Goal: Task Accomplishment & Management: Manage account settings

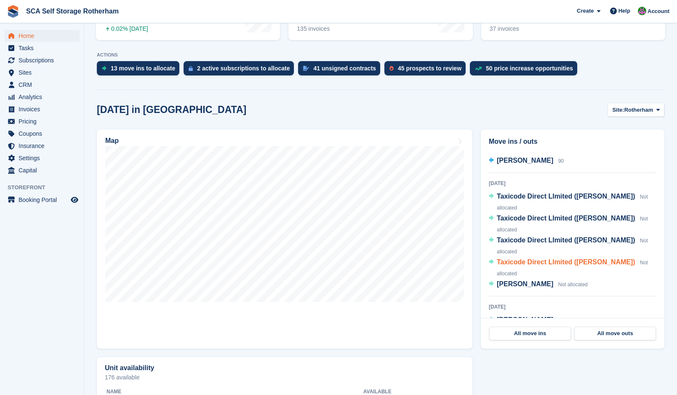
scroll to position [232, 0]
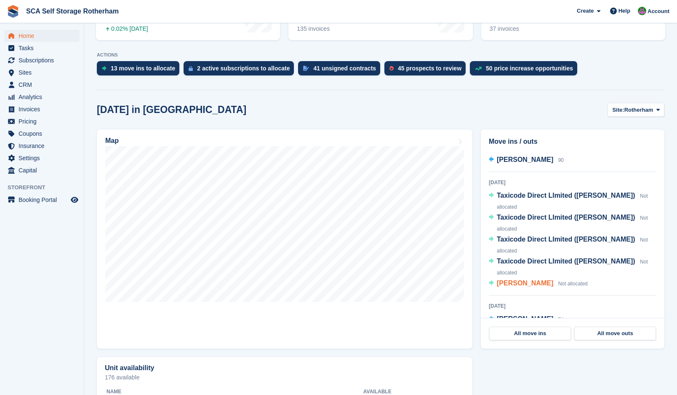
click at [516, 284] on span "Amir Araf" at bounding box center [525, 282] width 56 height 7
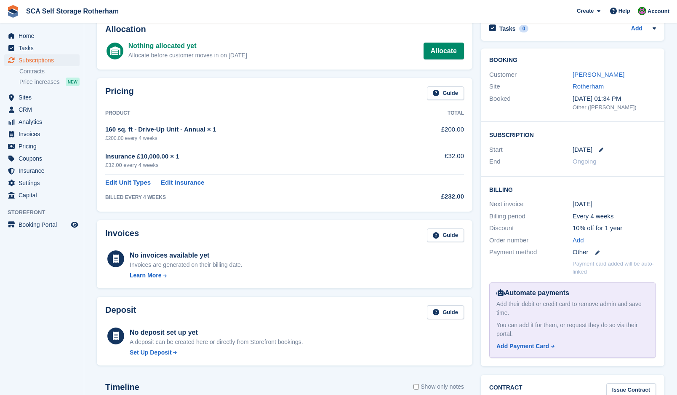
scroll to position [53, 0]
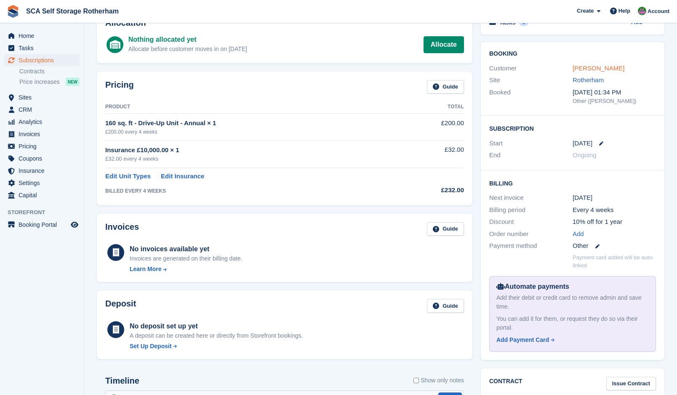
click at [596, 69] on link "[PERSON_NAME]" at bounding box center [599, 67] width 52 height 7
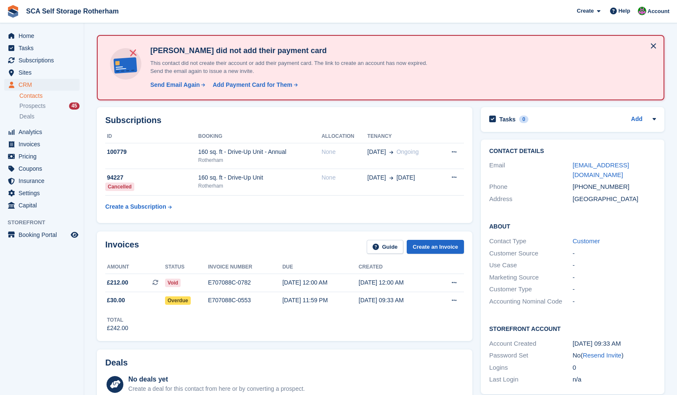
scroll to position [32, 0]
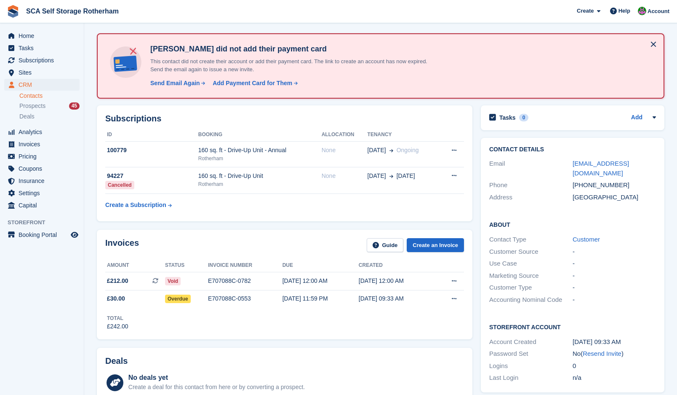
click at [256, 225] on div "Invoices Guide Create an Invoice Amount Status Invoice number Due Created £212.…" at bounding box center [285, 284] width 384 height 118
click at [277, 156] on div "Rotherham" at bounding box center [259, 159] width 123 height 8
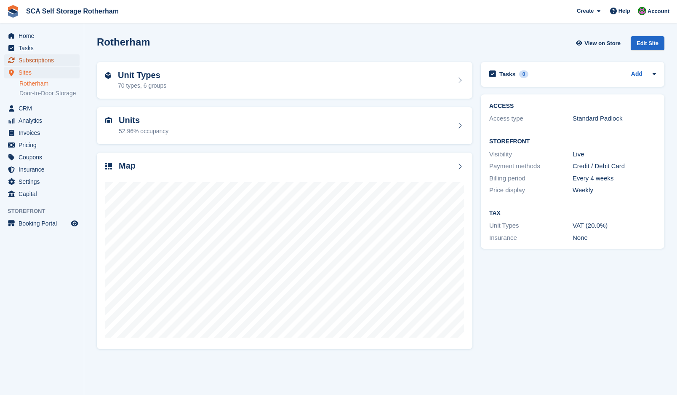
click at [43, 60] on span "Subscriptions" at bounding box center [44, 60] width 51 height 12
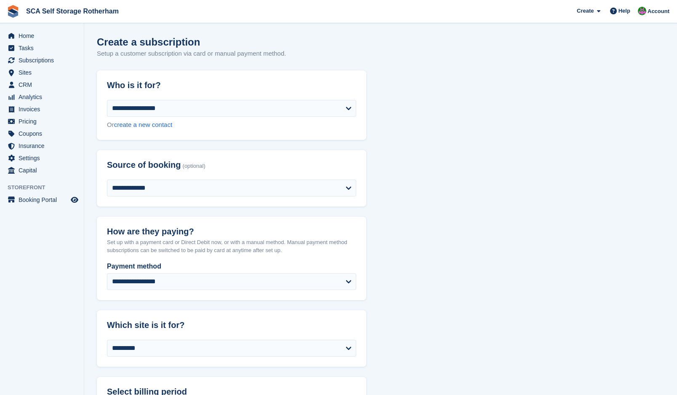
select select "*****"
select select
select select "*****"
select select "****"
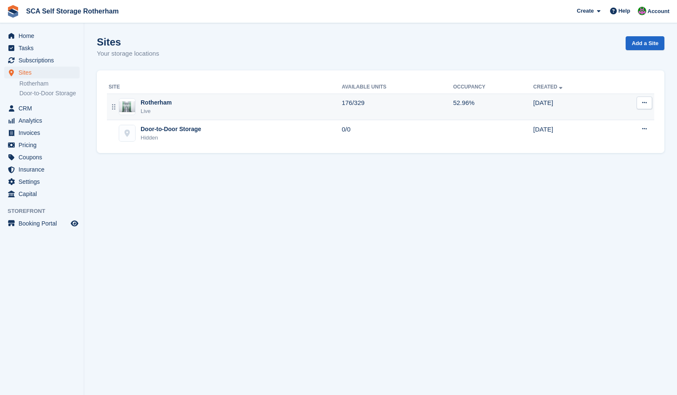
click at [175, 101] on div "Rotherham Live" at bounding box center [225, 106] width 233 height 17
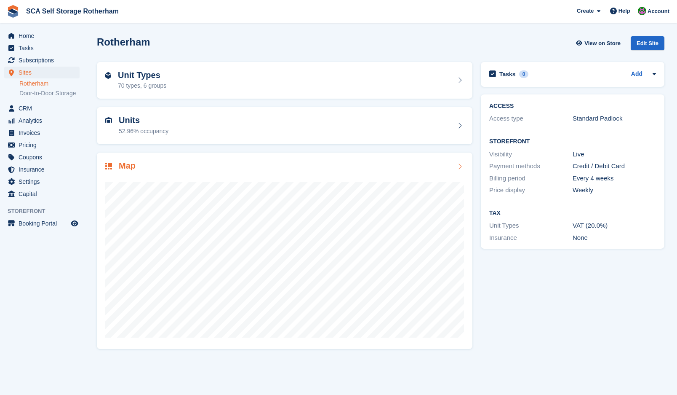
click at [341, 158] on div "Map" at bounding box center [285, 250] width 376 height 197
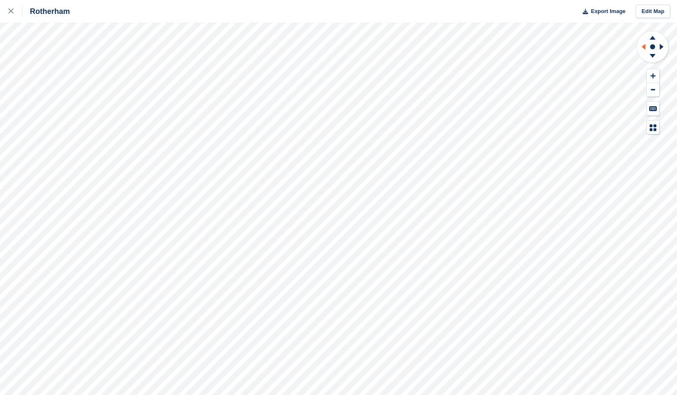
click at [643, 44] on icon at bounding box center [642, 47] width 11 height 22
click at [653, 58] on icon at bounding box center [653, 57] width 22 height 11
click at [644, 46] on icon at bounding box center [644, 47] width 4 height 6
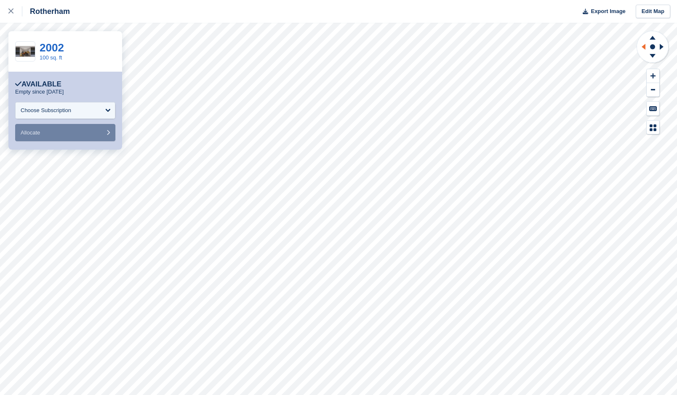
click at [641, 48] on icon at bounding box center [642, 47] width 11 height 22
click at [646, 45] on icon at bounding box center [642, 47] width 11 height 22
click at [663, 45] on icon at bounding box center [663, 47] width 11 height 22
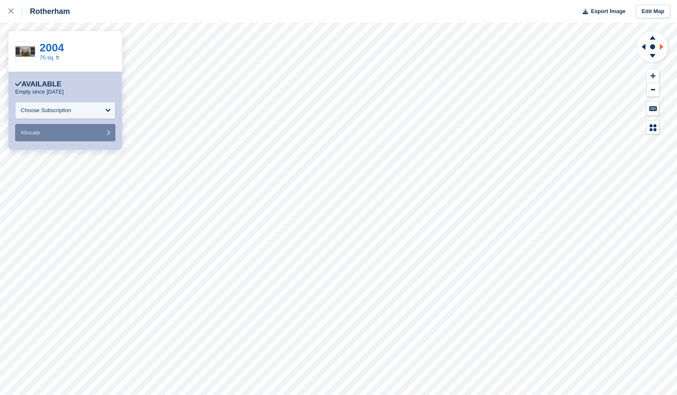
click at [663, 45] on icon at bounding box center [663, 47] width 11 height 22
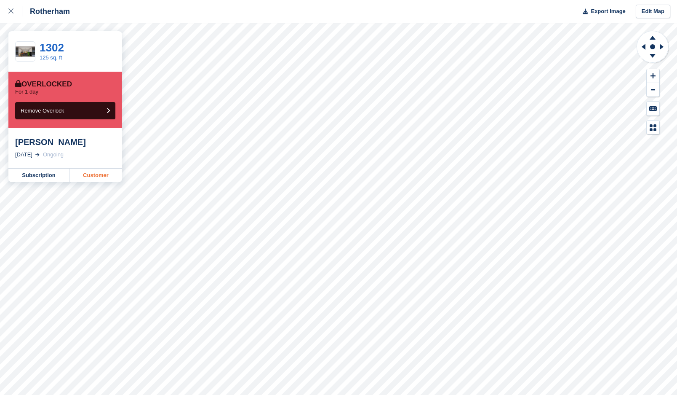
click at [103, 177] on link "Customer" at bounding box center [96, 174] width 53 height 13
click at [639, 48] on icon at bounding box center [642, 47] width 11 height 22
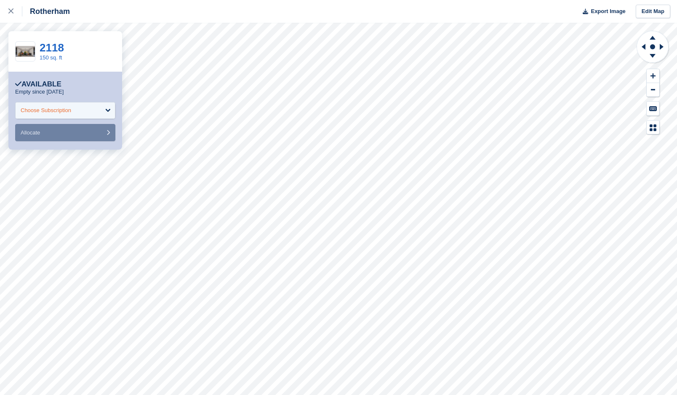
click at [89, 111] on div "Choose Subscription" at bounding box center [65, 110] width 100 height 17
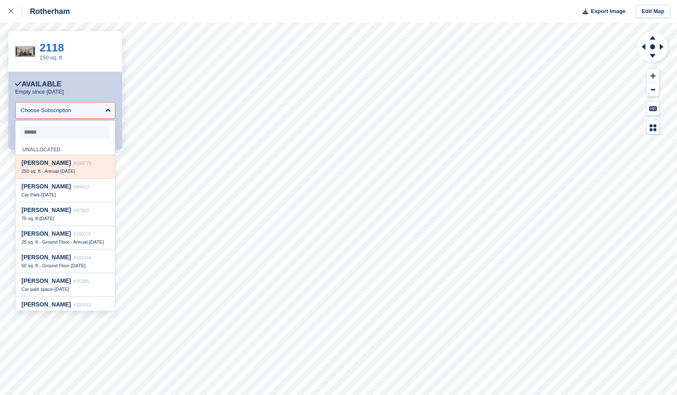
click at [67, 174] on span "[DATE]" at bounding box center [67, 170] width 15 height 5
select select "******"
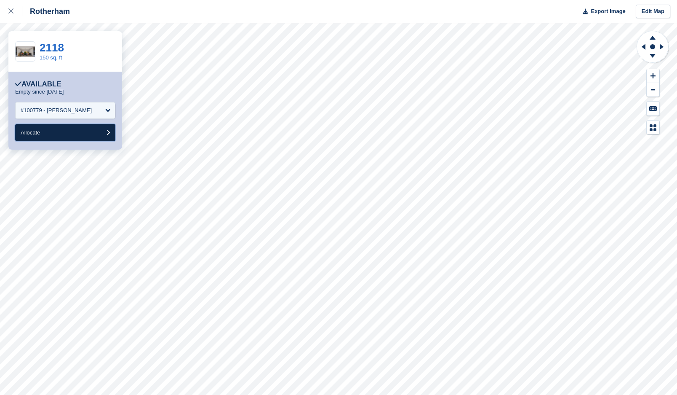
click at [70, 135] on button "Allocate" at bounding box center [65, 132] width 100 height 17
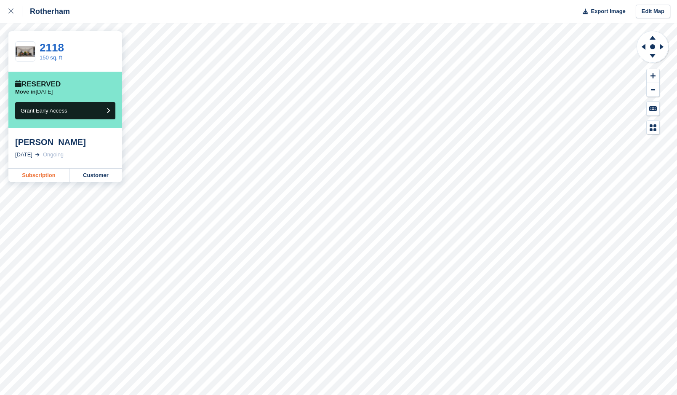
click at [49, 177] on link "Subscription" at bounding box center [38, 174] width 61 height 13
click at [8, 13] on link at bounding box center [11, 11] width 22 height 23
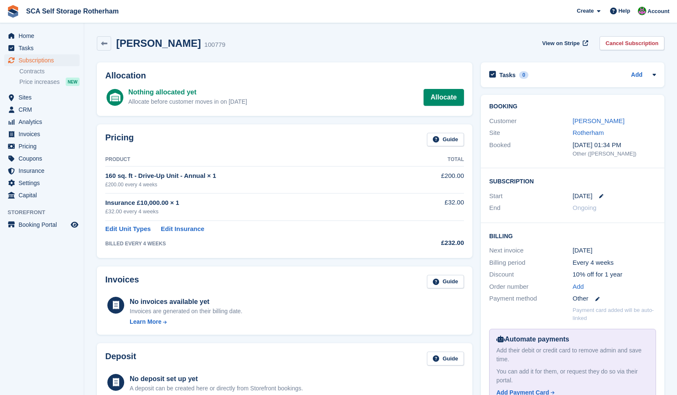
click at [275, 208] on div "£32.00 every 4 weeks" at bounding box center [253, 211] width 297 height 8
click at [283, 209] on div "£32.00 every 4 weeks" at bounding box center [253, 211] width 297 height 8
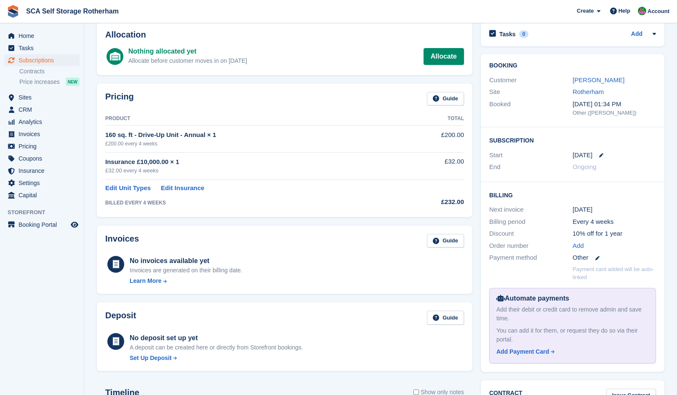
scroll to position [53, 0]
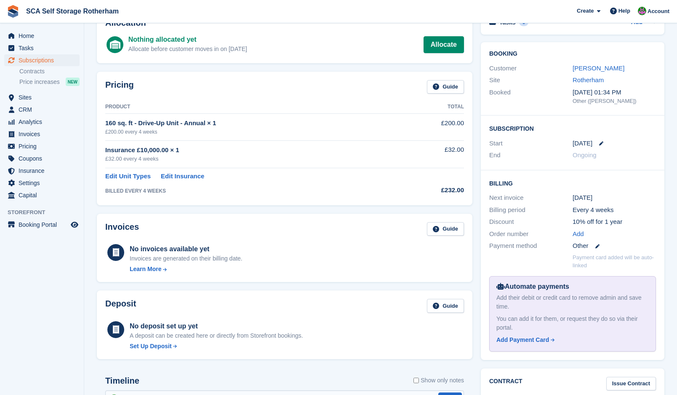
click at [305, 186] on td "BILLED EVERY 4 WEEKS" at bounding box center [253, 189] width 297 height 16
click at [388, 169] on td "Edit Unit Types Edit Insurance" at bounding box center [253, 174] width 297 height 13
click at [597, 140] on div "1 Sep" at bounding box center [614, 144] width 83 height 10
click at [599, 142] on icon at bounding box center [601, 143] width 4 height 4
select select "*"
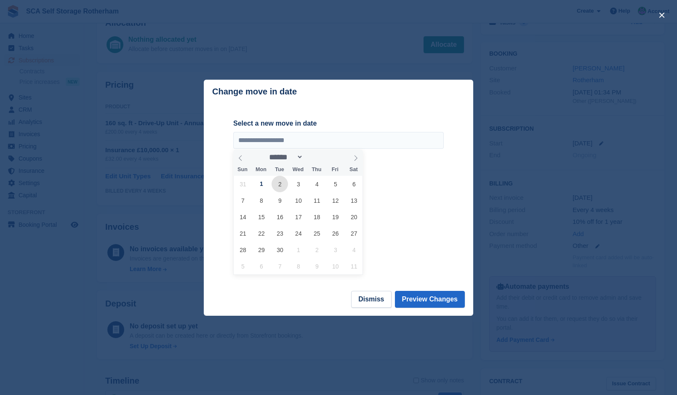
click at [282, 187] on span "2" at bounding box center [280, 184] width 16 height 16
type input "**********"
click at [459, 302] on button "Preview Changes" at bounding box center [430, 299] width 70 height 17
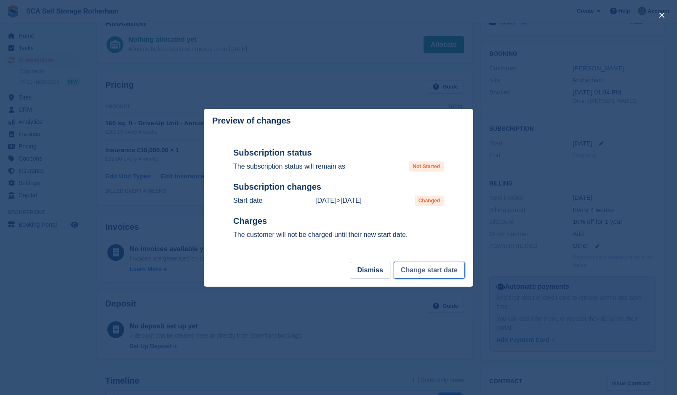
click at [451, 276] on button "Change start date" at bounding box center [429, 270] width 71 height 17
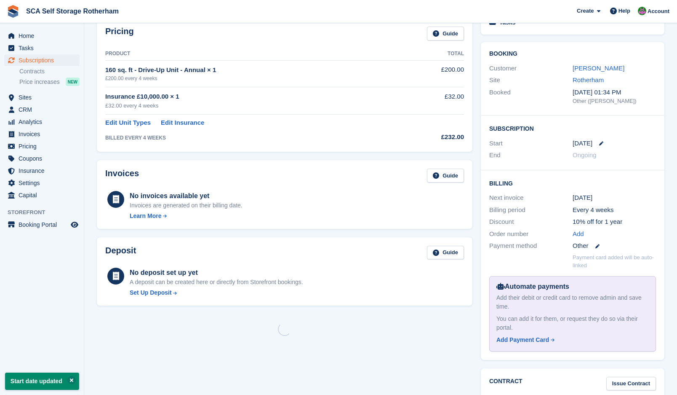
scroll to position [0, 0]
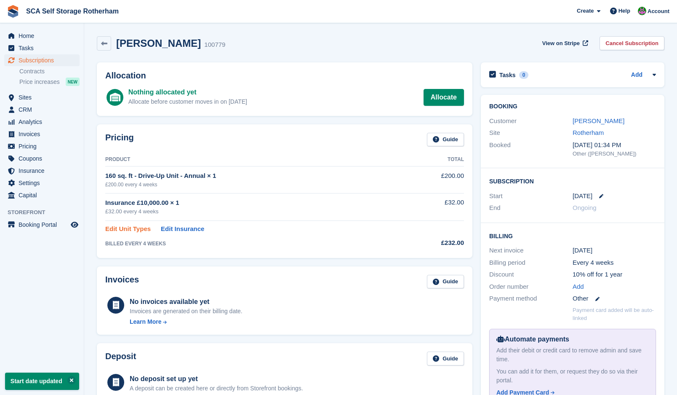
click at [134, 230] on link "Edit Unit Types" at bounding box center [127, 229] width 45 height 10
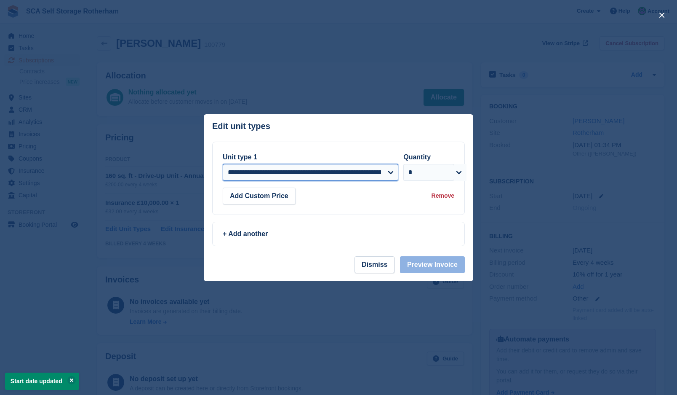
click at [326, 174] on select "**********" at bounding box center [311, 172] width 176 height 17
select select "*****"
click at [223, 164] on select "**********" at bounding box center [311, 172] width 176 height 17
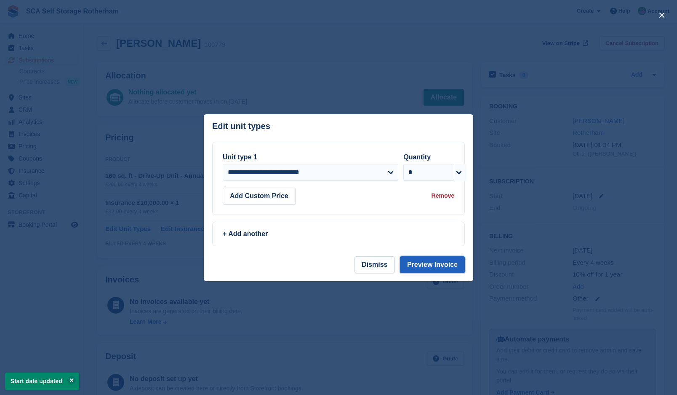
click at [435, 267] on button "Preview Invoice" at bounding box center [432, 264] width 65 height 17
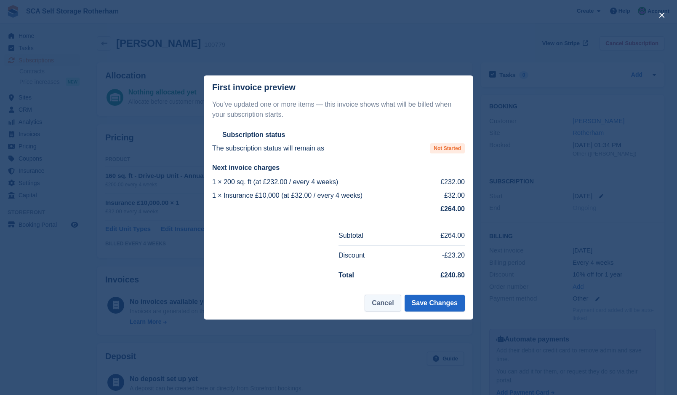
click at [388, 305] on button "Cancel" at bounding box center [383, 302] width 36 height 17
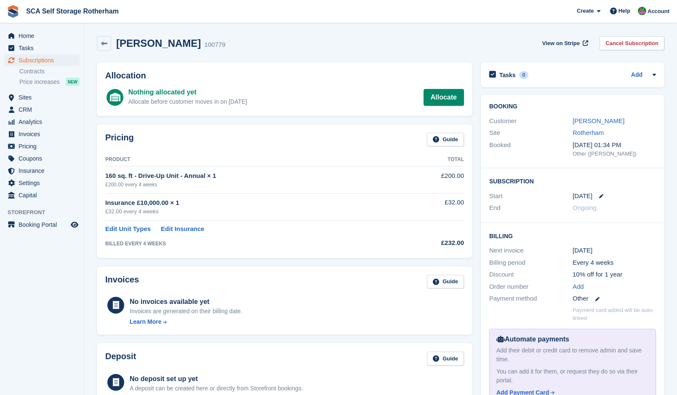
click at [284, 223] on td "Edit Unit Types Edit Insurance" at bounding box center [253, 227] width 297 height 13
click at [350, 236] on td "BILLED EVERY 4 WEEKS" at bounding box center [253, 241] width 297 height 16
click at [300, 211] on div "£32.00 every 4 weeks" at bounding box center [253, 211] width 297 height 8
click at [300, 210] on div "£32.00 every 4 weeks" at bounding box center [253, 211] width 297 height 8
click at [288, 216] on td "Insurance £10,000.00 × 1 £32.00 every 4 weeks" at bounding box center [253, 206] width 297 height 27
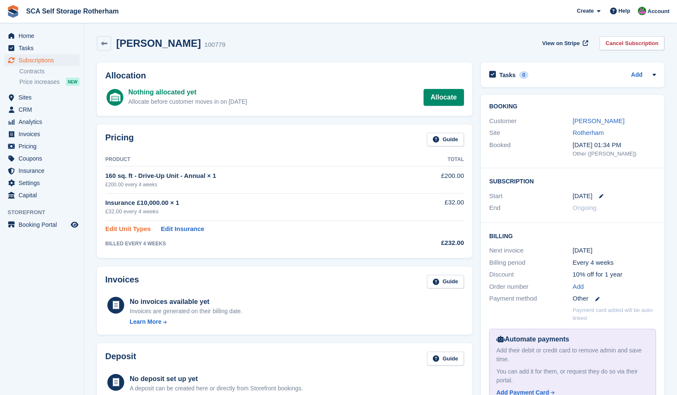
click at [125, 227] on link "Edit Unit Types" at bounding box center [127, 229] width 45 height 10
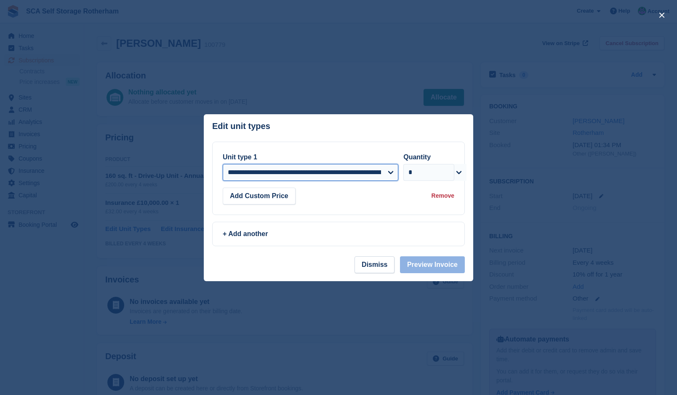
click at [341, 174] on select "**********" at bounding box center [311, 172] width 176 height 17
select select "*****"
click at [223, 164] on select "**********" at bounding box center [311, 172] width 176 height 17
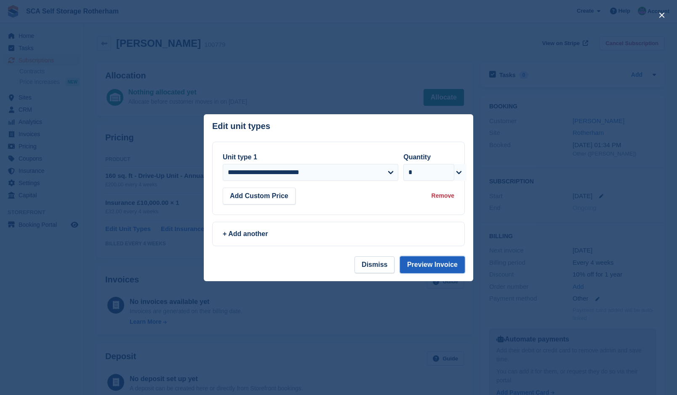
click at [419, 265] on button "Preview Invoice" at bounding box center [432, 264] width 65 height 17
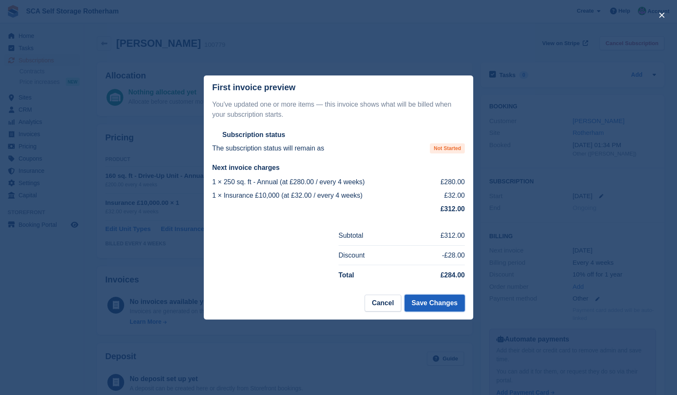
click at [433, 305] on button "Save Changes" at bounding box center [435, 302] width 60 height 17
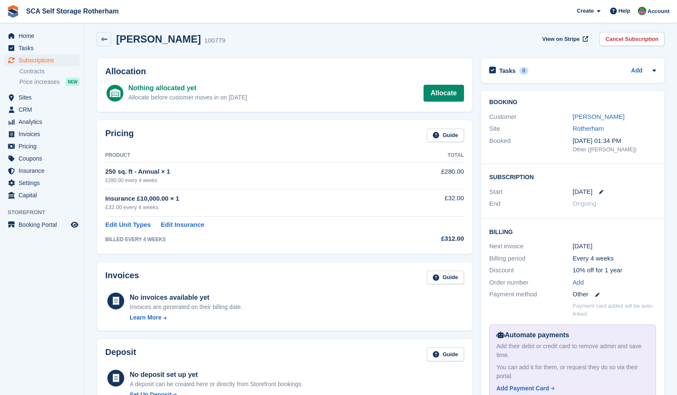
scroll to position [11, 0]
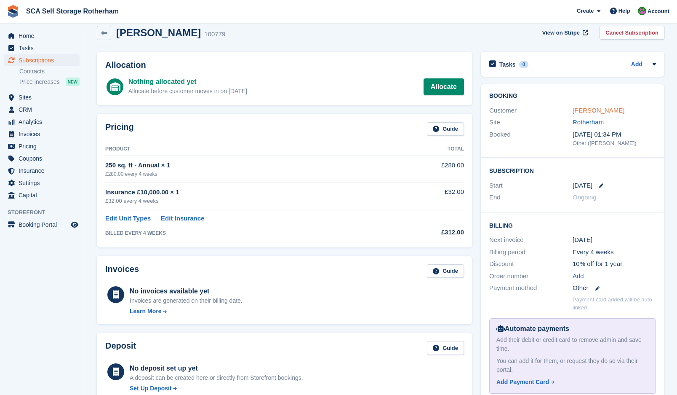
click at [588, 110] on link "[PERSON_NAME]" at bounding box center [599, 110] width 52 height 7
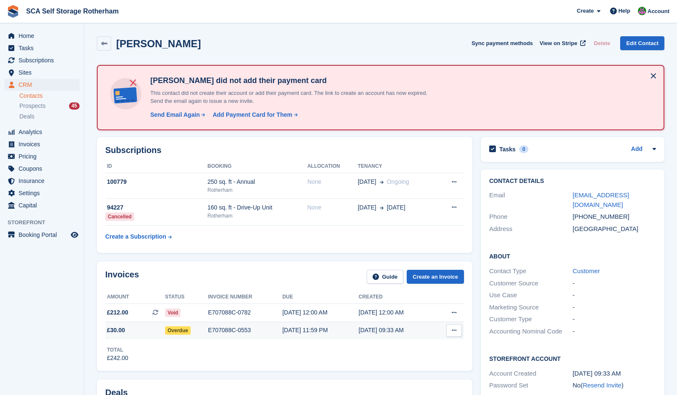
click at [227, 326] on div "E707088C-0553" at bounding box center [245, 330] width 75 height 9
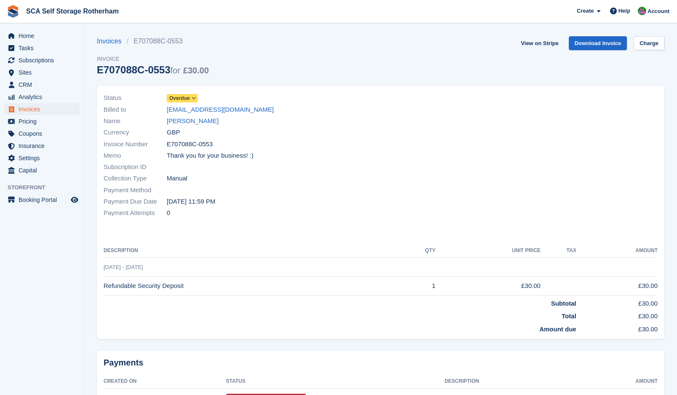
click at [176, 99] on span "Overdue" at bounding box center [179, 98] width 21 height 8
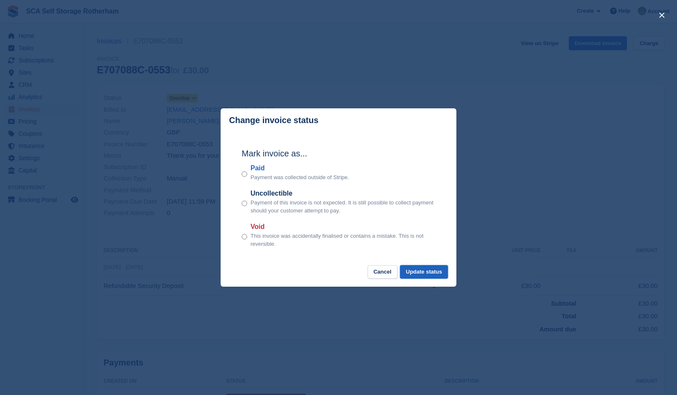
click at [435, 273] on button "Update status" at bounding box center [424, 272] width 48 height 14
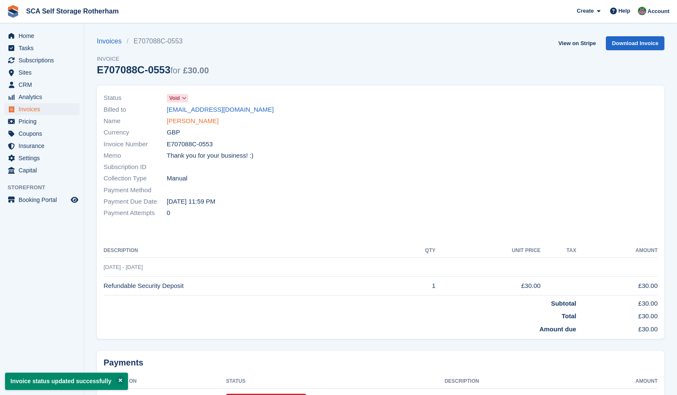
click at [187, 120] on link "[PERSON_NAME]" at bounding box center [193, 121] width 52 height 10
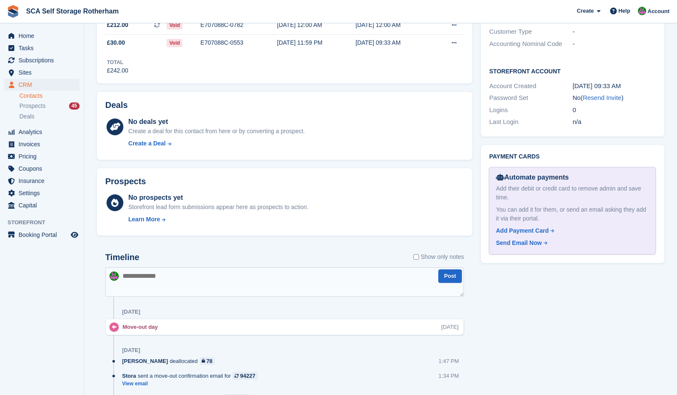
scroll to position [316, 0]
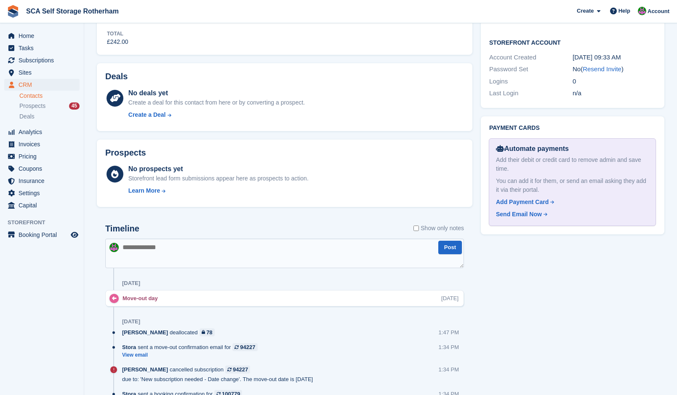
click at [247, 253] on textarea at bounding box center [284, 252] width 359 height 29
type textarea "*"
type textarea "**********"
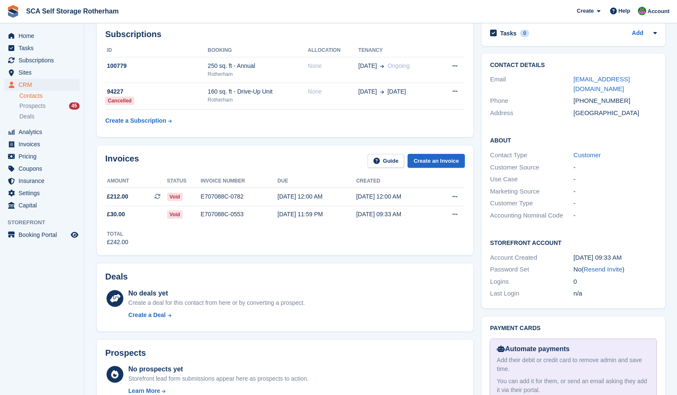
scroll to position [126, 0]
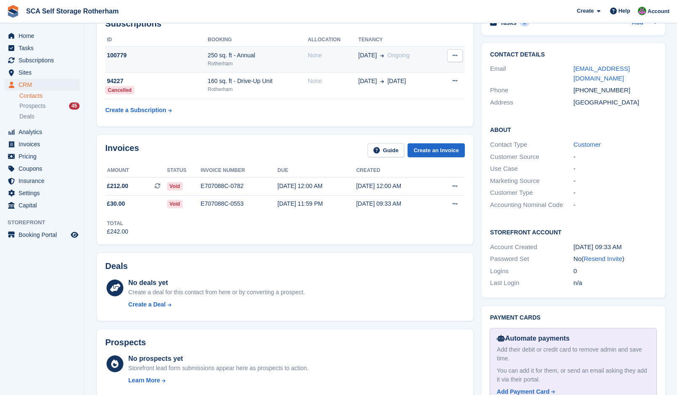
drag, startPoint x: 618, startPoint y: 261, endPoint x: 383, endPoint y: 47, distance: 318.2
click at [618, 261] on link "Resend Invite" at bounding box center [603, 258] width 39 height 7
click at [294, 63] on div "Rotherham" at bounding box center [258, 64] width 100 height 8
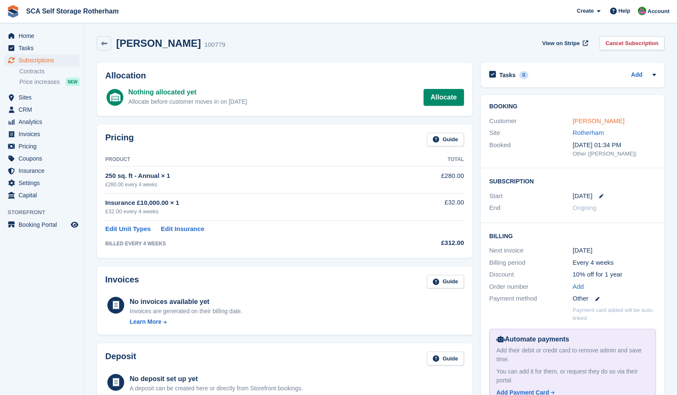
click at [581, 122] on link "[PERSON_NAME]" at bounding box center [599, 120] width 52 height 7
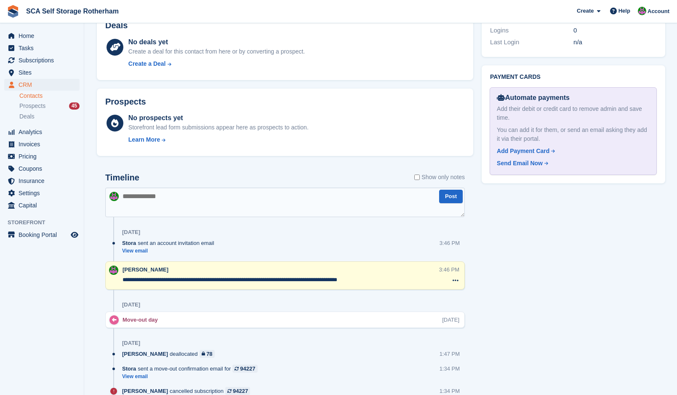
scroll to position [453, 0]
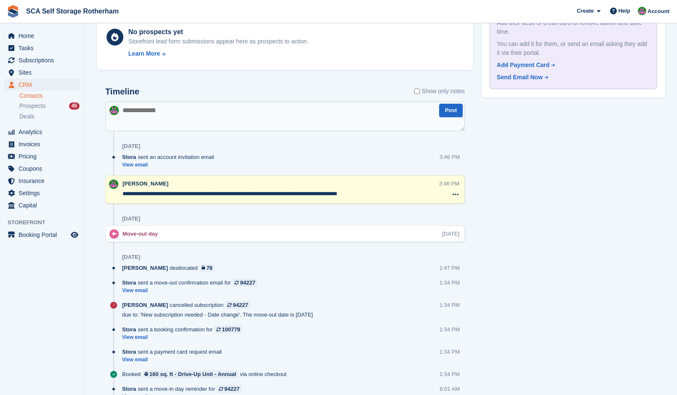
click at [367, 193] on textarea "**********" at bounding box center [281, 194] width 317 height 8
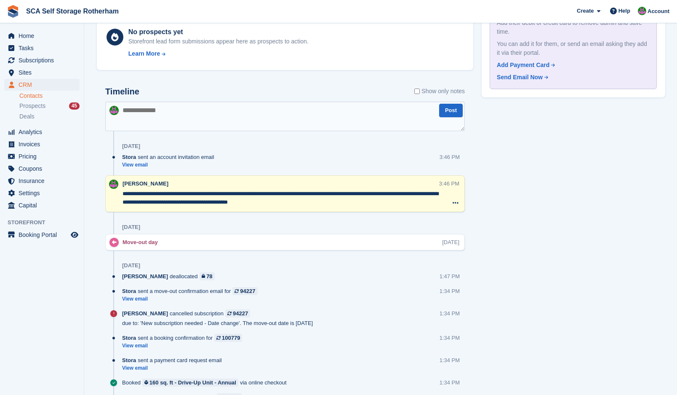
type textarea "**********"
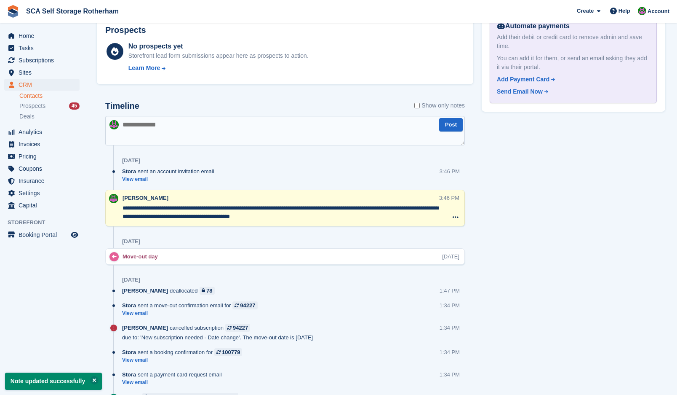
scroll to position [432, 0]
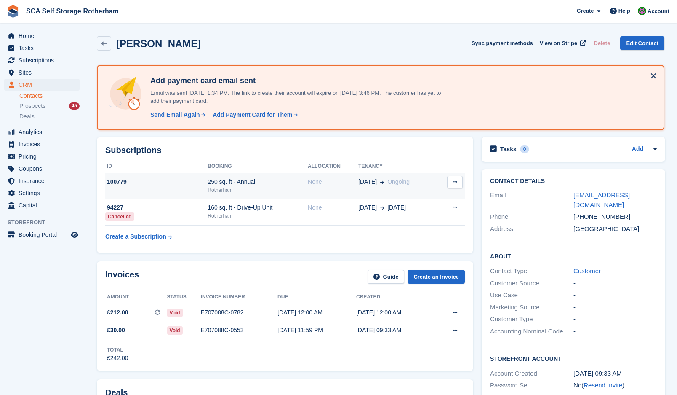
click at [294, 189] on div "Rotherham" at bounding box center [258, 190] width 100 height 8
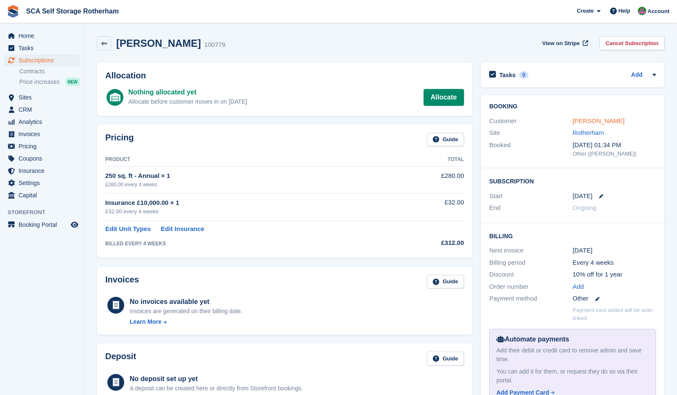
click at [575, 122] on link "[PERSON_NAME]" at bounding box center [599, 120] width 52 height 7
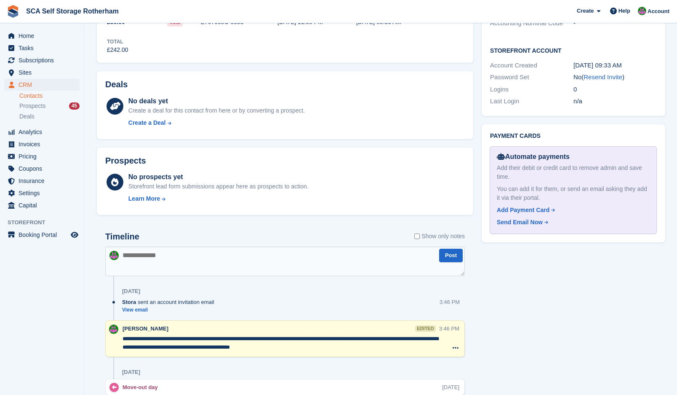
scroll to position [348, 0]
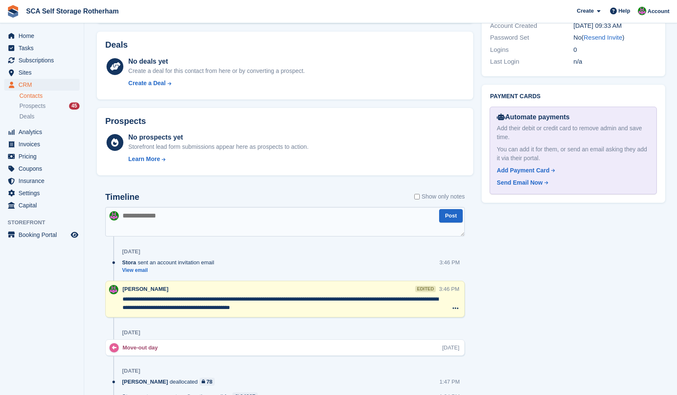
click at [297, 308] on textarea "**********" at bounding box center [281, 303] width 317 height 17
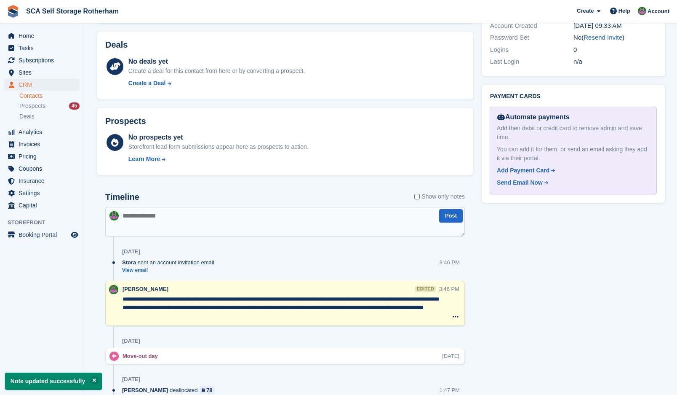
type textarea "**********"
click at [570, 310] on div "Tasks 0 Add No tasks related to Amir Araf Contact Details Email affordableparts…" at bounding box center [574, 286] width 192 height 1003
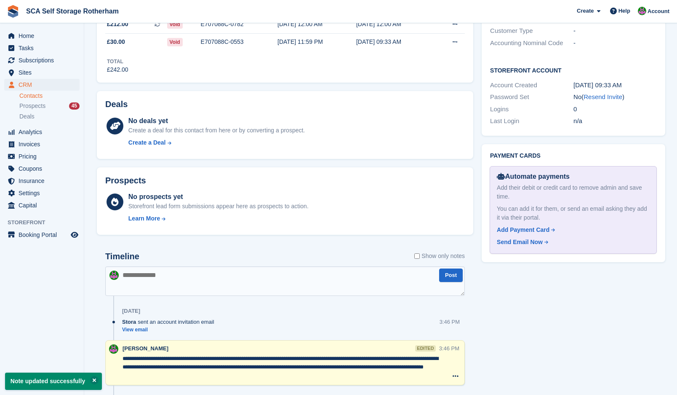
scroll to position [200, 0]
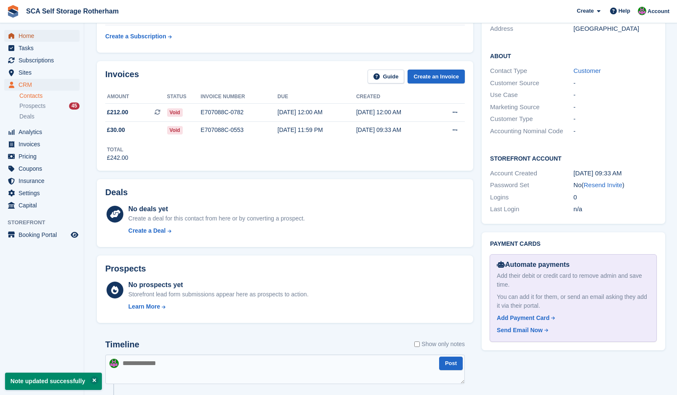
click at [42, 33] on span "Home" at bounding box center [44, 36] width 51 height 12
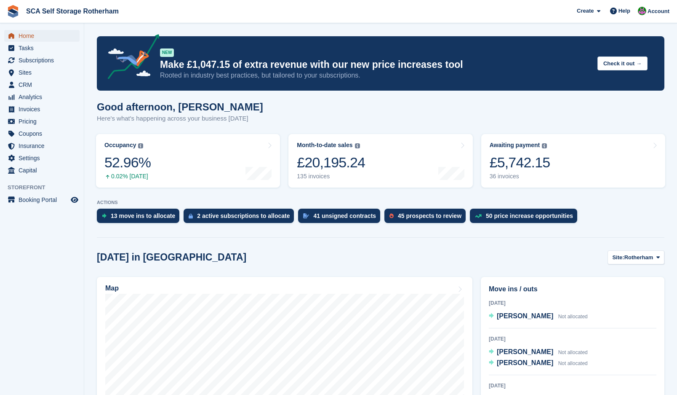
click at [24, 35] on span "Home" at bounding box center [44, 36] width 51 height 12
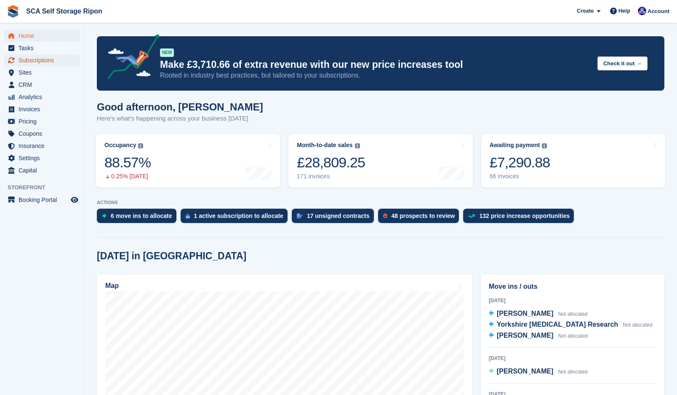
click at [37, 62] on span "Subscriptions" at bounding box center [44, 60] width 51 height 12
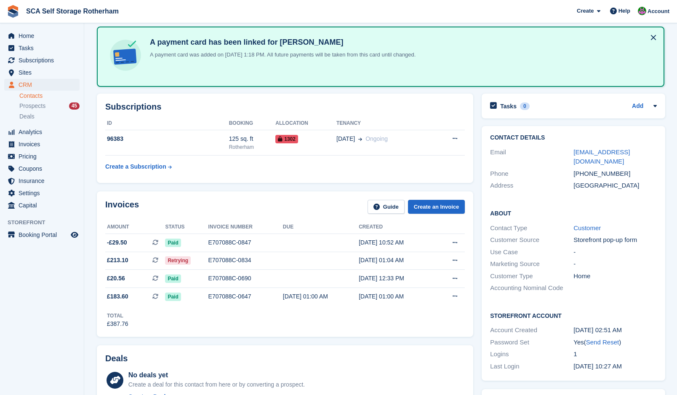
scroll to position [42, 0]
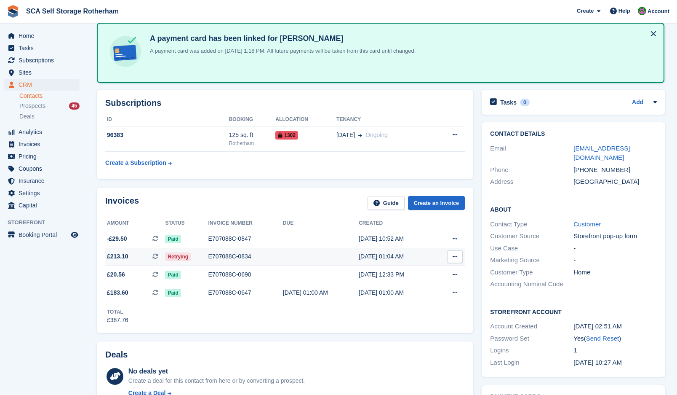
click at [267, 258] on div "E707088C-0834" at bounding box center [246, 256] width 75 height 9
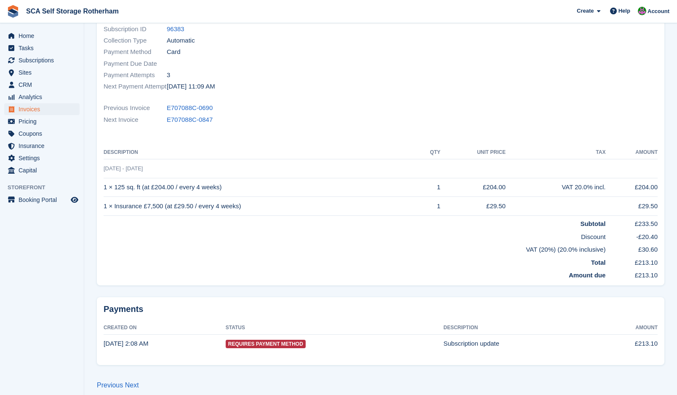
scroll to position [138, 0]
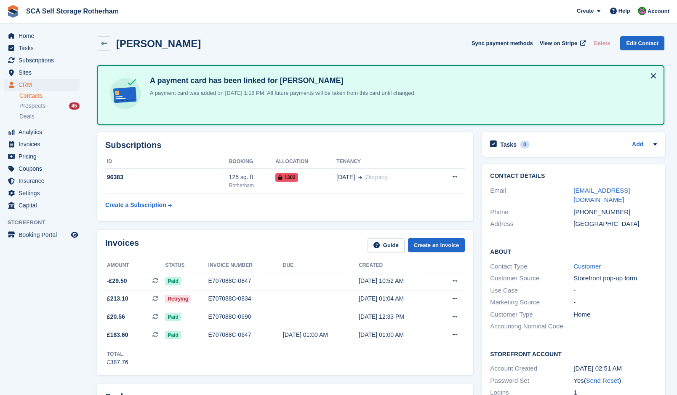
scroll to position [42, 0]
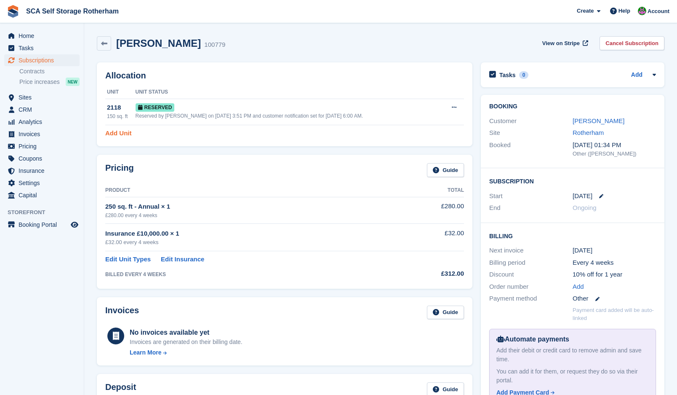
click at [125, 137] on link "Add Unit" at bounding box center [118, 133] width 26 height 10
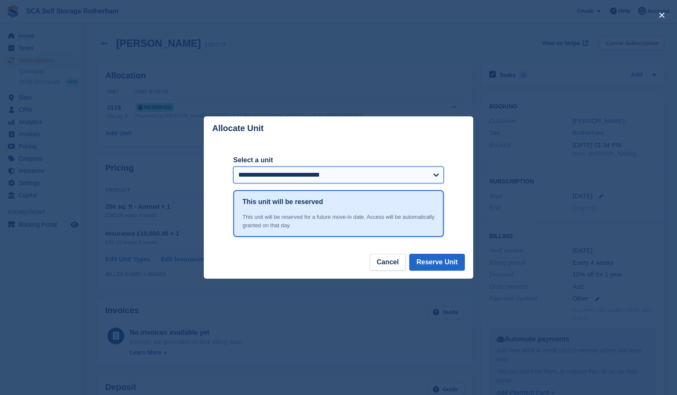
click at [264, 177] on select "**********" at bounding box center [338, 174] width 211 height 17
click at [257, 178] on select "**********" at bounding box center [338, 174] width 211 height 17
select select "******"
click at [257, 178] on select "**********" at bounding box center [338, 174] width 211 height 17
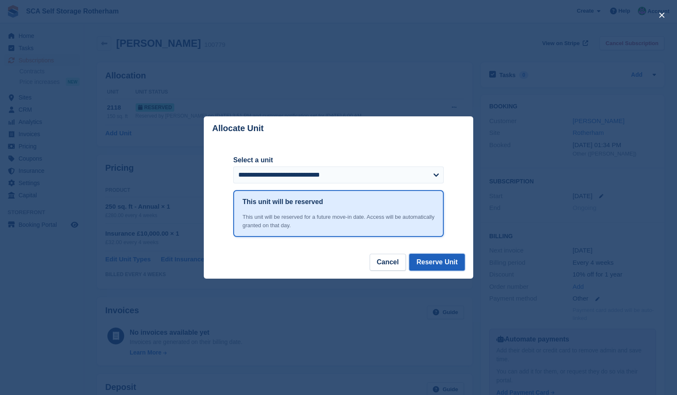
click at [445, 261] on button "Reserve Unit" at bounding box center [437, 262] width 56 height 17
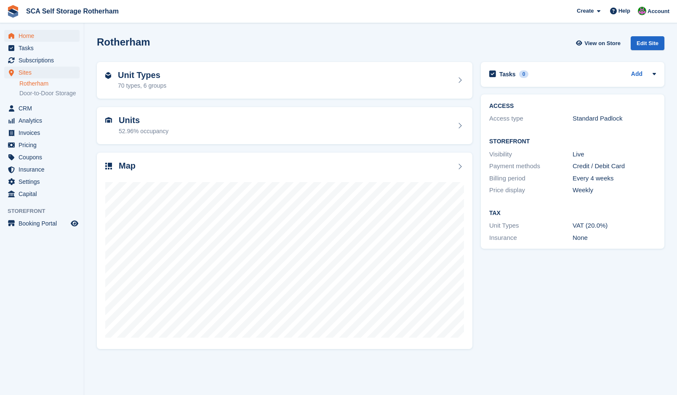
click at [23, 36] on span "Home" at bounding box center [44, 36] width 51 height 12
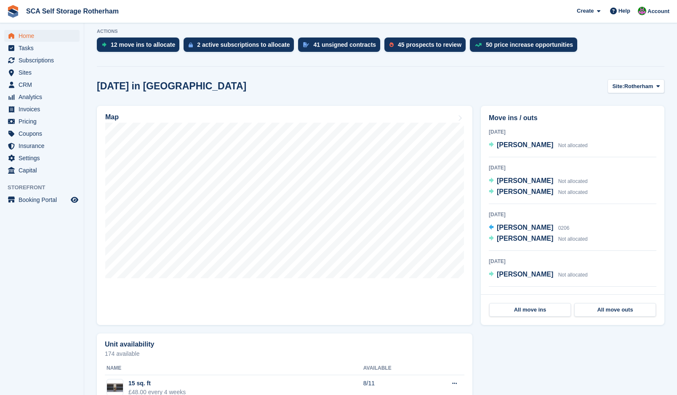
scroll to position [179, 0]
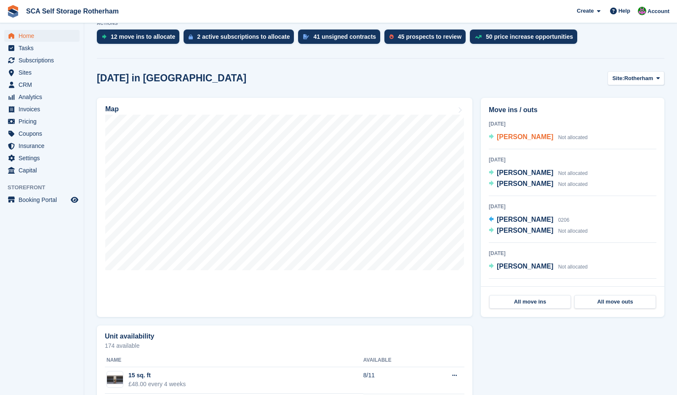
click at [522, 134] on span "Oliver Rose" at bounding box center [525, 136] width 56 height 7
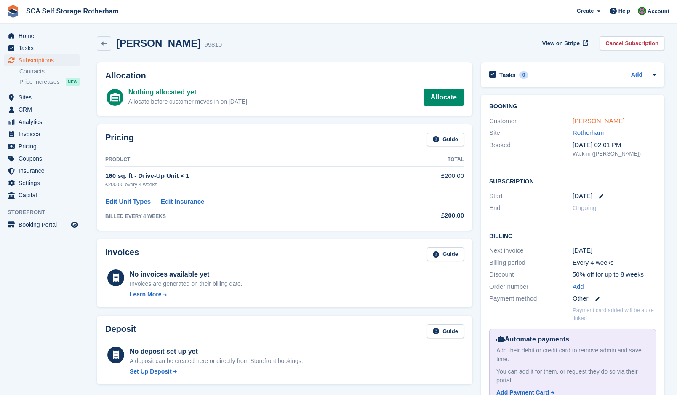
click at [589, 119] on link "[PERSON_NAME]" at bounding box center [599, 120] width 52 height 7
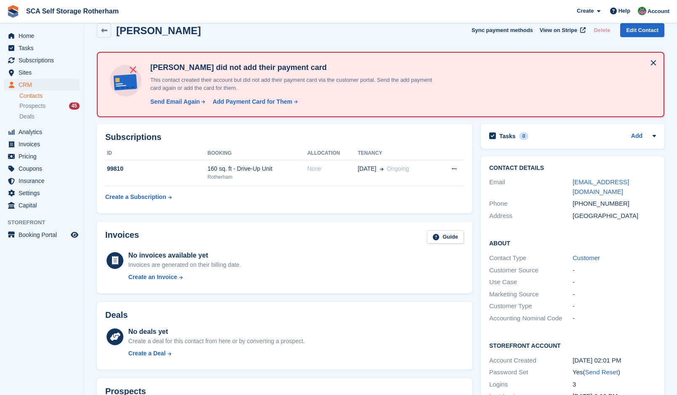
scroll to position [11, 0]
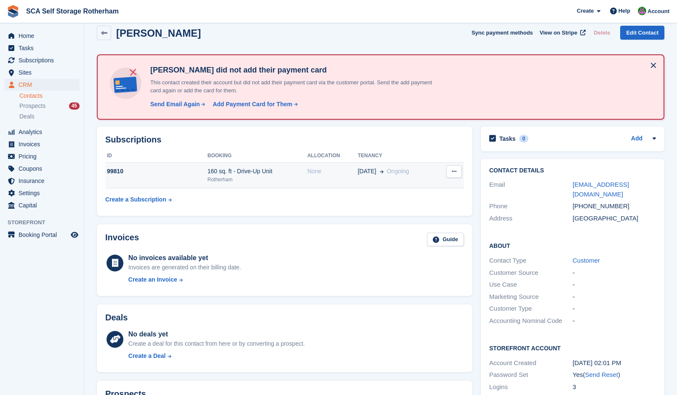
click at [331, 184] on td "None" at bounding box center [333, 176] width 51 height 26
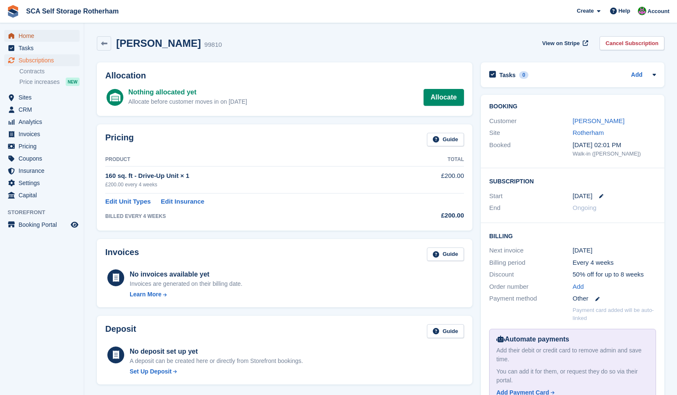
click at [25, 36] on span "Home" at bounding box center [44, 36] width 51 height 12
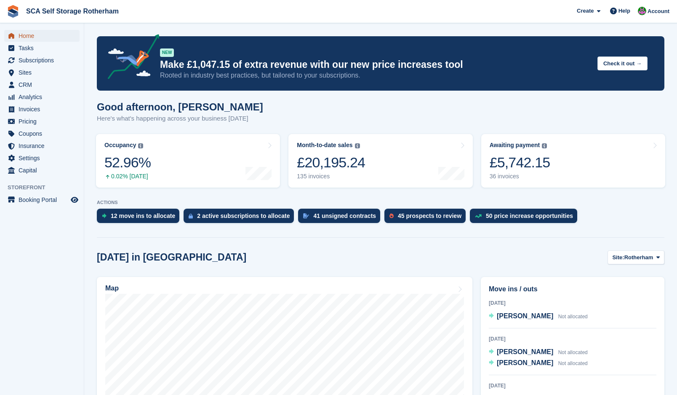
click at [45, 33] on span "Home" at bounding box center [44, 36] width 51 height 12
click at [43, 59] on span "Subscriptions" at bounding box center [44, 60] width 51 height 12
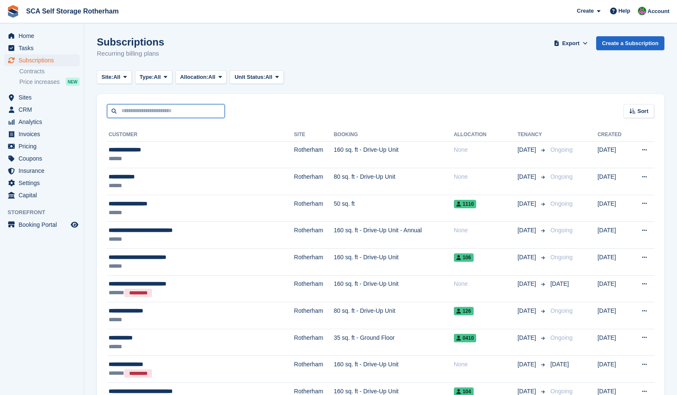
click at [180, 110] on input "text" at bounding box center [166, 111] width 118 height 14
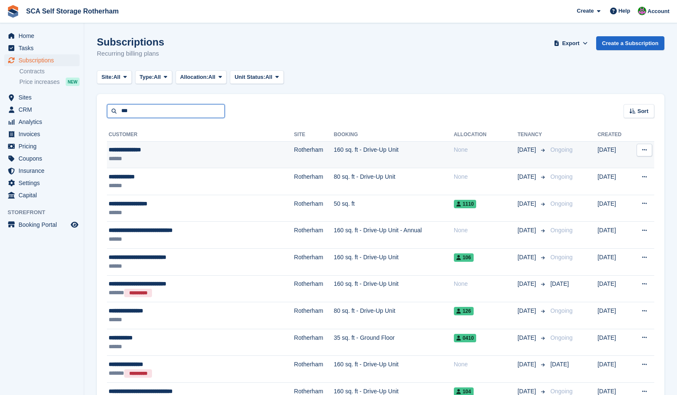
type input "***"
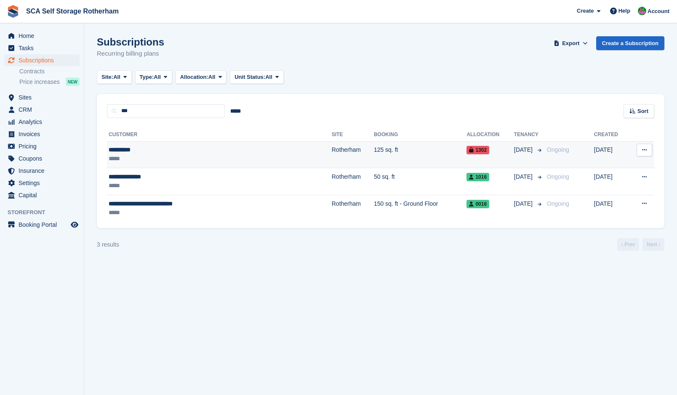
click at [232, 158] on div "*****" at bounding box center [186, 158] width 154 height 9
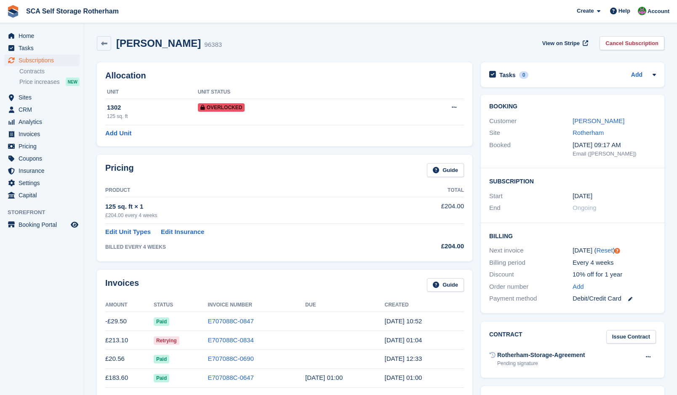
click at [269, 163] on div "Pricing Guide" at bounding box center [284, 172] width 359 height 19
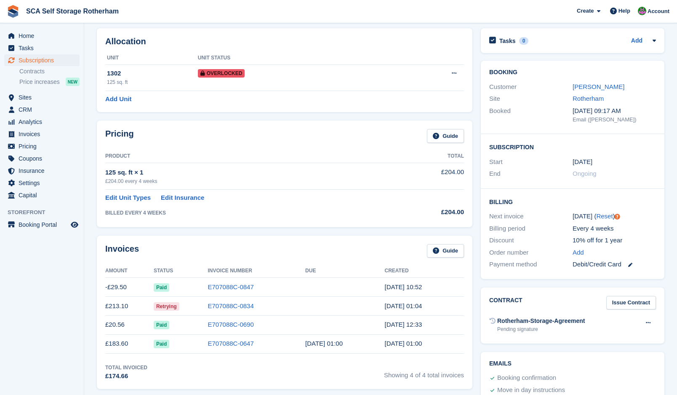
scroll to position [53, 0]
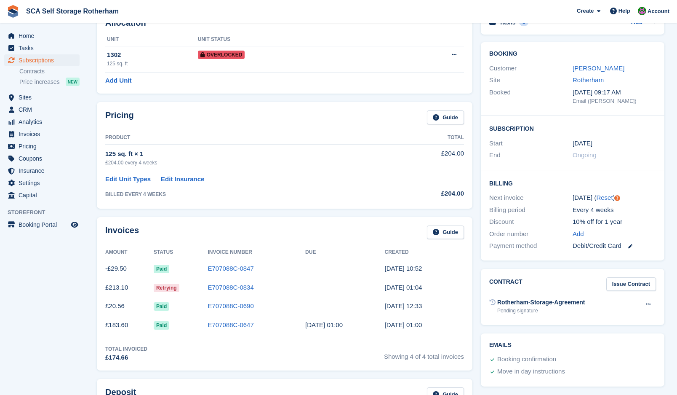
click at [275, 211] on div "Pricing Guide Product Total 125 sq. ft × 1 £204.00 every 4 weeks £204.00 Edit U…" at bounding box center [285, 155] width 384 height 115
click at [274, 209] on div "Pricing Guide Product Total 125 sq. ft × 1 £204.00 every 4 weeks £204.00 Edit U…" at bounding box center [285, 155] width 384 height 115
click at [99, 210] on div "Pricing Guide Product Total 125 sq. ft × 1 £204.00 every 4 weeks £204.00 Edit U…" at bounding box center [285, 155] width 384 height 115
click at [297, 210] on div "Pricing Guide Product Total 125 sq. ft × 1 £204.00 every 4 weeks £204.00 Edit U…" at bounding box center [285, 155] width 384 height 115
click at [234, 287] on link "E707088C-0834" at bounding box center [231, 286] width 46 height 7
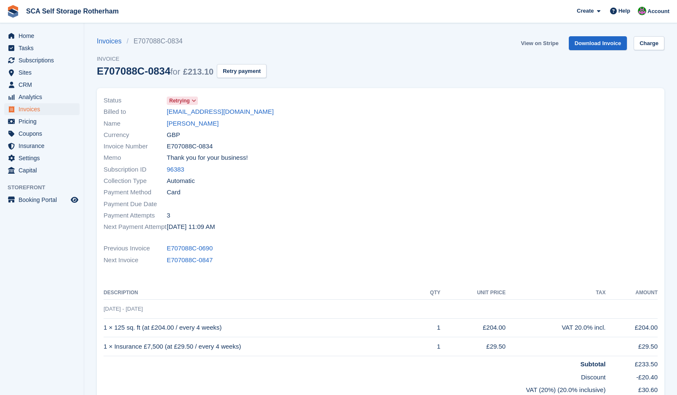
click at [551, 42] on link "View on Stripe" at bounding box center [540, 43] width 44 height 14
click at [540, 44] on link "View on Stripe" at bounding box center [540, 43] width 44 height 14
click at [189, 125] on link "[PERSON_NAME]" at bounding box center [193, 124] width 52 height 10
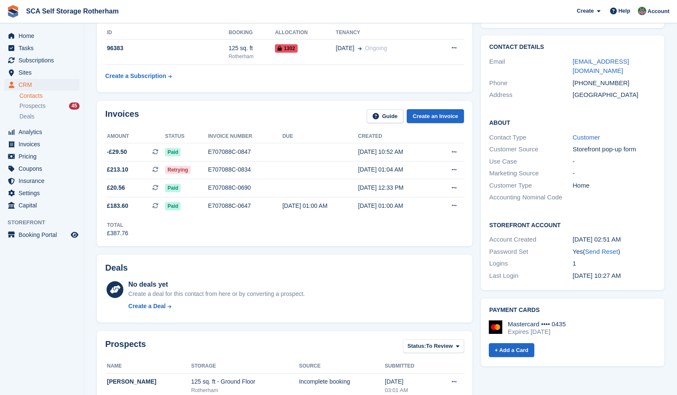
scroll to position [137, 0]
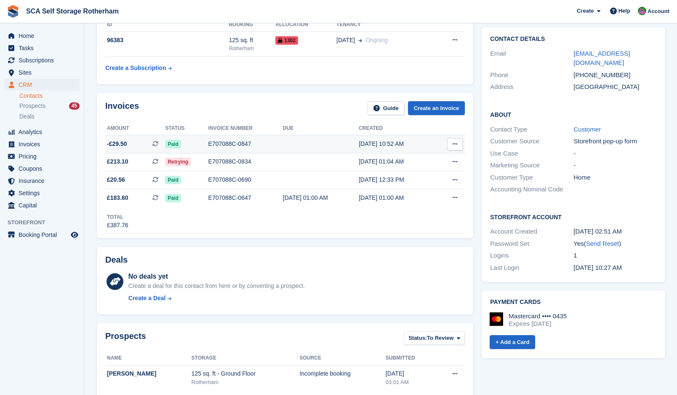
click at [231, 139] on div "E707088C-0847" at bounding box center [246, 143] width 75 height 9
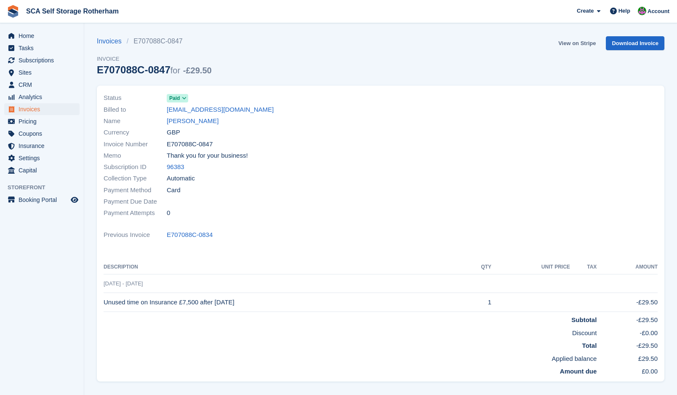
click at [575, 43] on link "View on Stripe" at bounding box center [577, 43] width 44 height 14
click at [186, 123] on link "[PERSON_NAME]" at bounding box center [193, 121] width 52 height 10
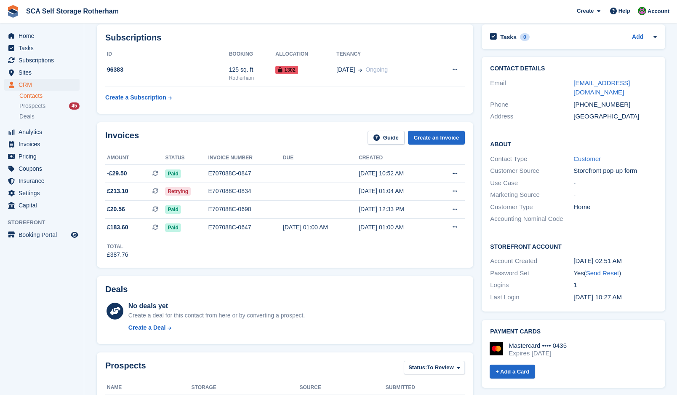
scroll to position [126, 0]
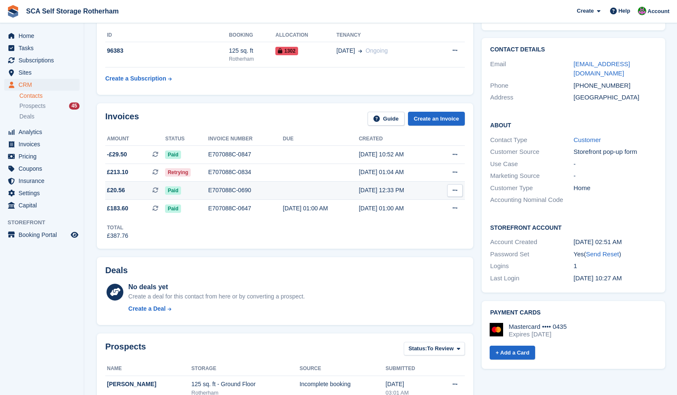
click at [262, 190] on div "E707088C-0690" at bounding box center [246, 190] width 75 height 9
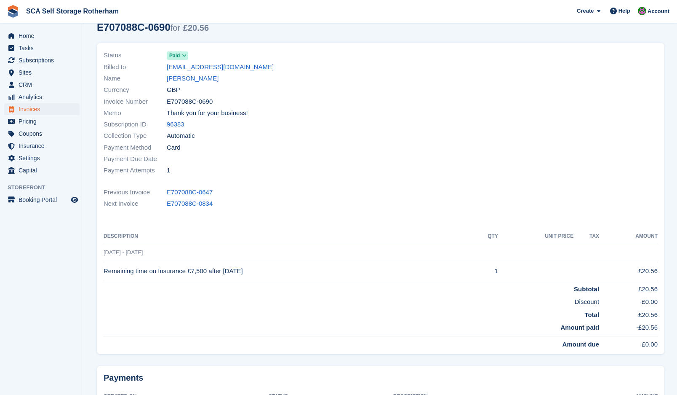
scroll to position [84, 0]
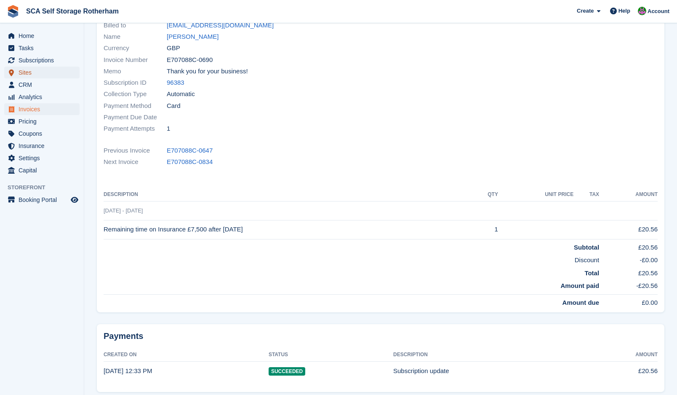
click at [35, 67] on span "Sites" at bounding box center [44, 73] width 51 height 12
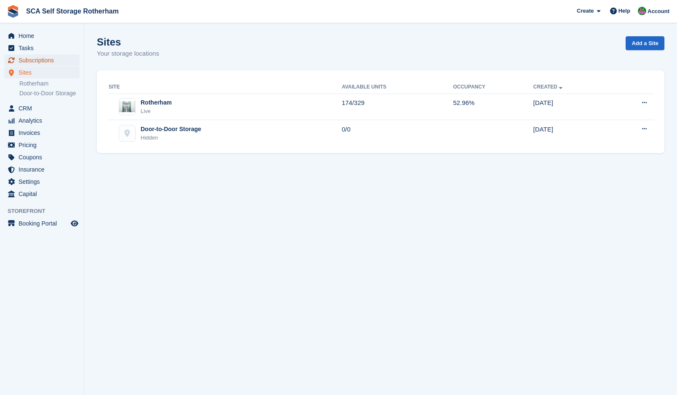
click at [43, 58] on span "Subscriptions" at bounding box center [44, 60] width 51 height 12
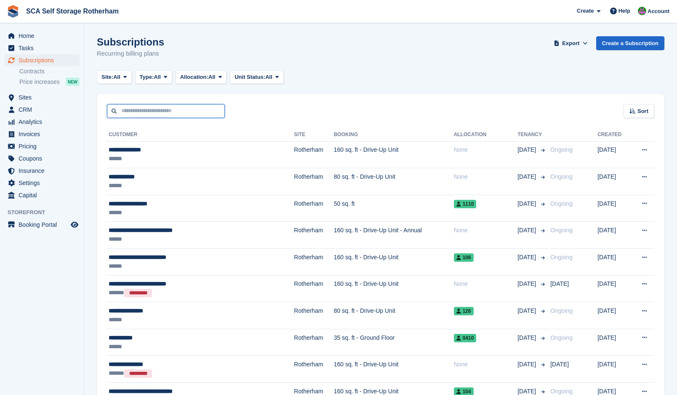
click at [147, 110] on input "text" at bounding box center [166, 111] width 118 height 14
type input "***"
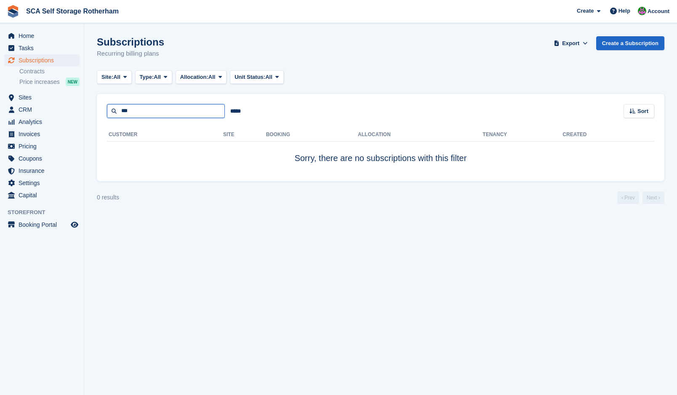
drag, startPoint x: 146, startPoint y: 110, endPoint x: 84, endPoint y: 119, distance: 62.5
click at [84, 119] on div "Home Tasks Subscriptions Subscriptions Subscriptions Contracts Price increases …" at bounding box center [338, 197] width 677 height 395
click at [634, 11] on div "Help" at bounding box center [621, 10] width 28 height 13
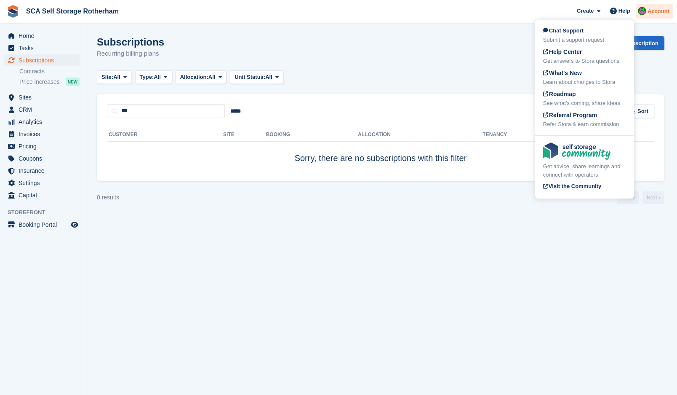
click at [650, 16] on div "Account" at bounding box center [654, 11] width 37 height 15
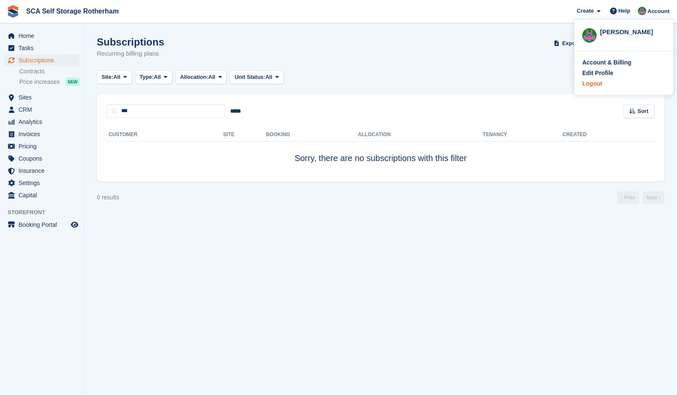
click at [594, 85] on div "Logout" at bounding box center [593, 83] width 20 height 9
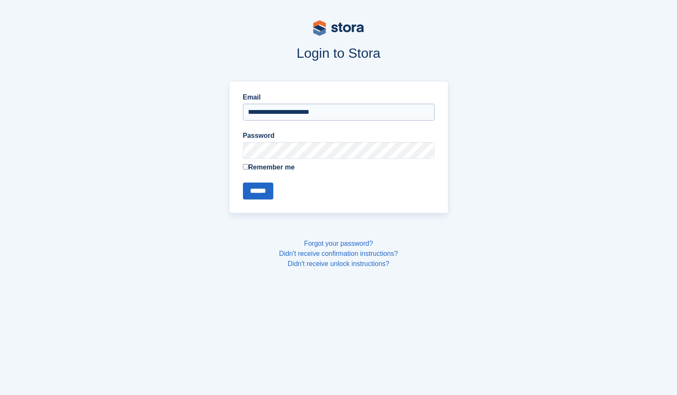
click at [267, 113] on input "**********" at bounding box center [339, 112] width 192 height 17
type input "**********"
click at [265, 188] on input "******" at bounding box center [258, 190] width 30 height 17
